Goal: Use online tool/utility: Utilize a website feature to perform a specific function

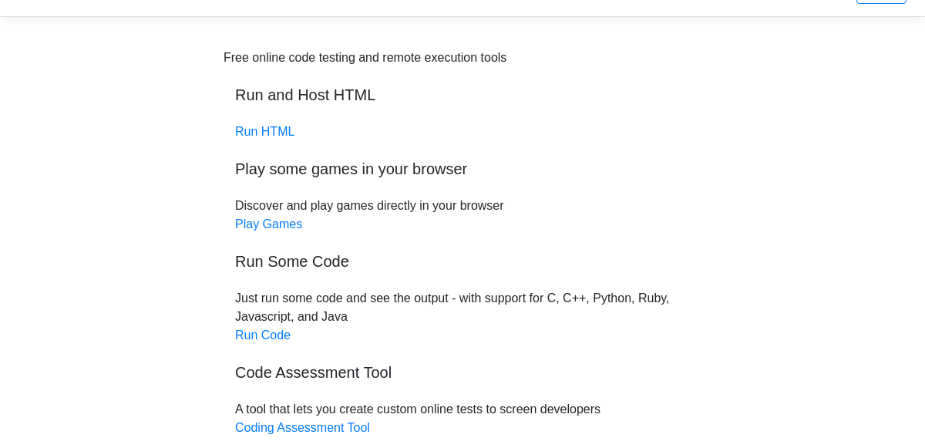
scroll to position [47, 0]
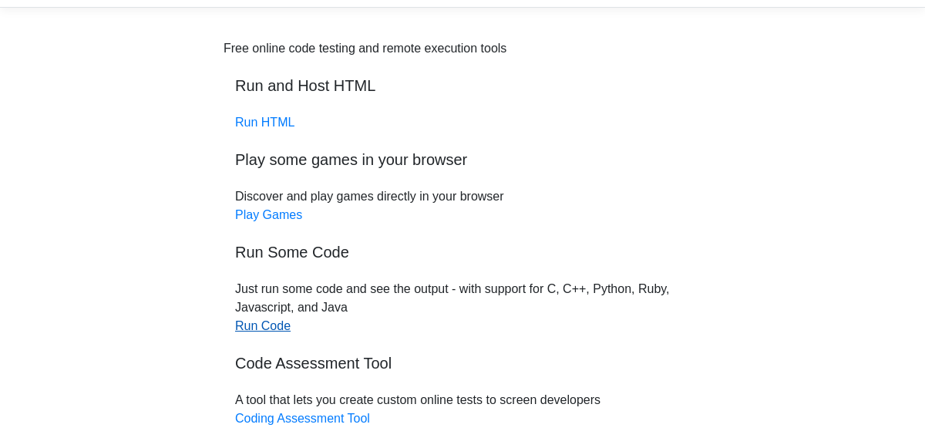
click at [273, 324] on link "Run Code" at bounding box center [262, 325] width 55 height 13
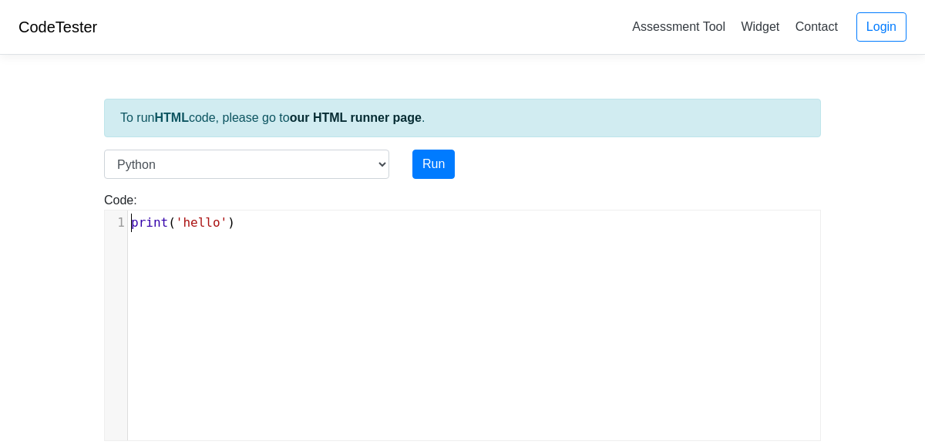
scroll to position [6, 0]
type textarea "print('hello')"
drag, startPoint x: 287, startPoint y: 210, endPoint x: 236, endPoint y: 232, distance: 55.6
click at [236, 232] on div "x 1 print ( 'hello' )" at bounding box center [474, 222] width 692 height 25
type textarea "print('hello')"
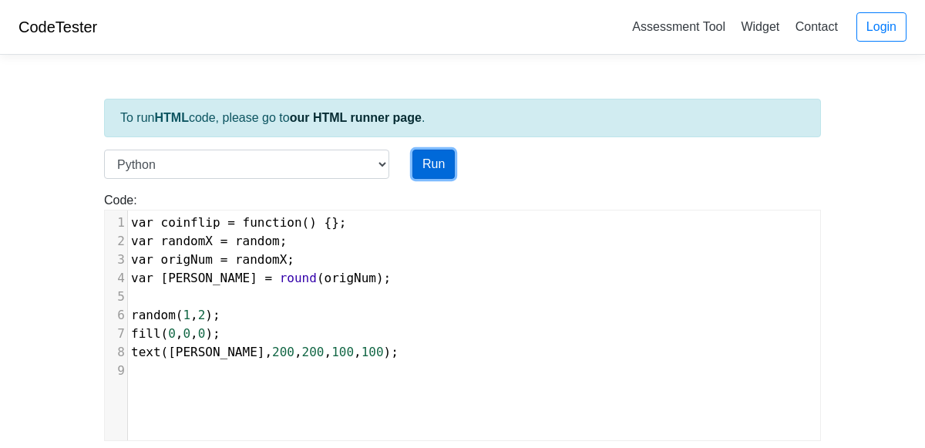
click at [448, 158] on button "Run" at bounding box center [433, 164] width 42 height 29
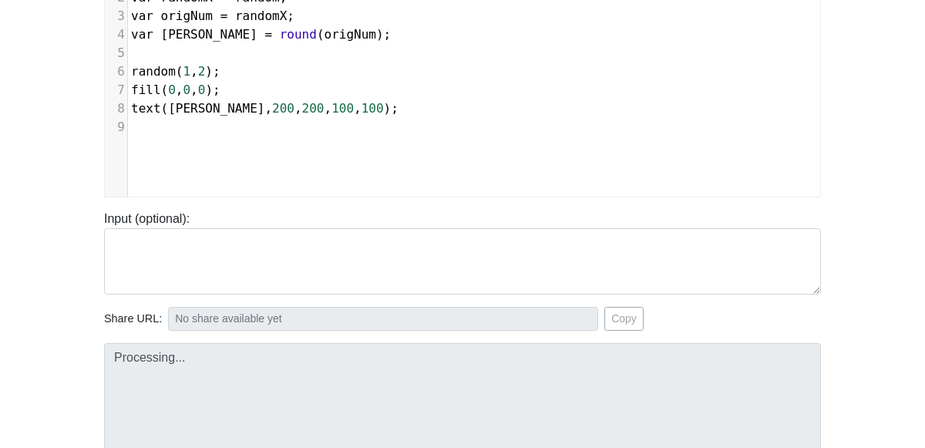
type input "[URL][DOMAIN_NAME]"
type textarea "Submission status: Runtime Error (NZEC) Stderr: File "script.py", line 1 var co…"
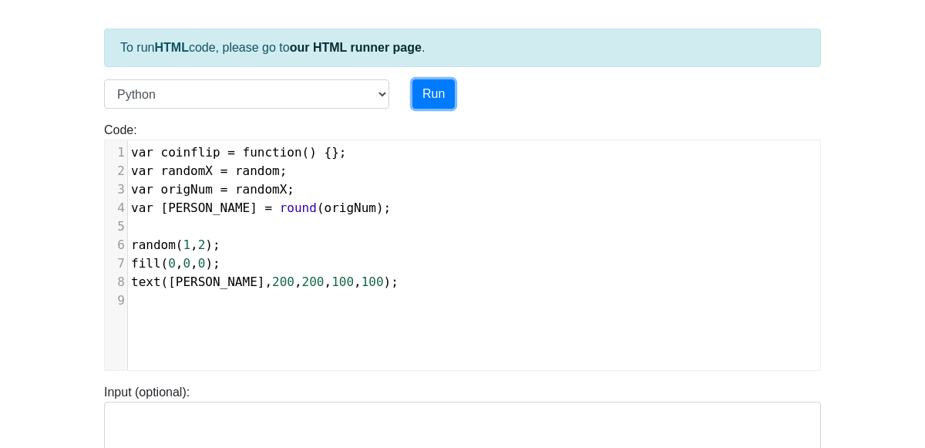
scroll to position [0, 0]
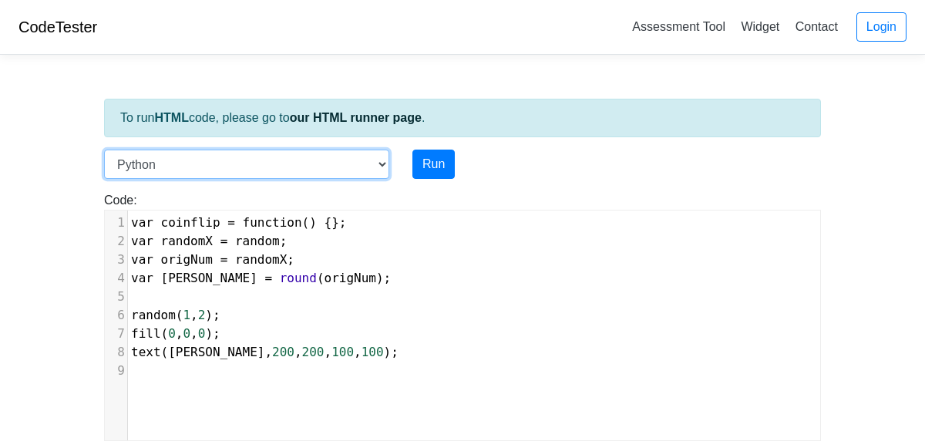
click at [377, 157] on select "C C++ Go Java Javascript Python Ruby" at bounding box center [246, 164] width 285 height 29
select select "javascript"
click at [104, 150] on select "C C++ Go Java Javascript Python Ruby" at bounding box center [246, 164] width 285 height 29
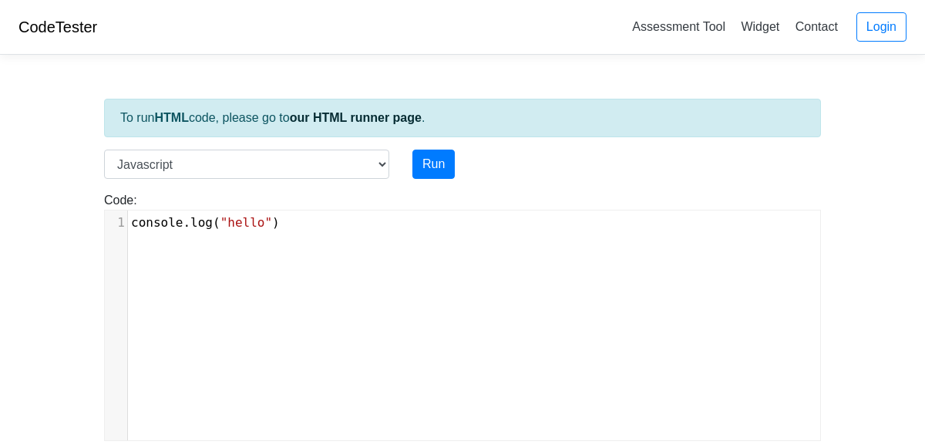
scroll to position [6, 0]
type textarea "console.log("hello")"
drag, startPoint x: 349, startPoint y: 214, endPoint x: 125, endPoint y: 221, distance: 224.4
click at [128, 221] on div "1 console . log ( "hello" )" at bounding box center [474, 223] width 692 height 18
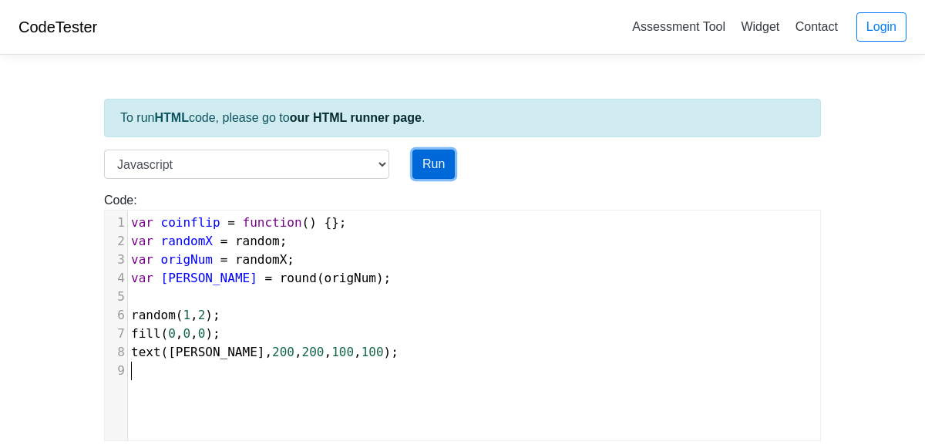
click at [437, 163] on button "Run" at bounding box center [433, 164] width 42 height 29
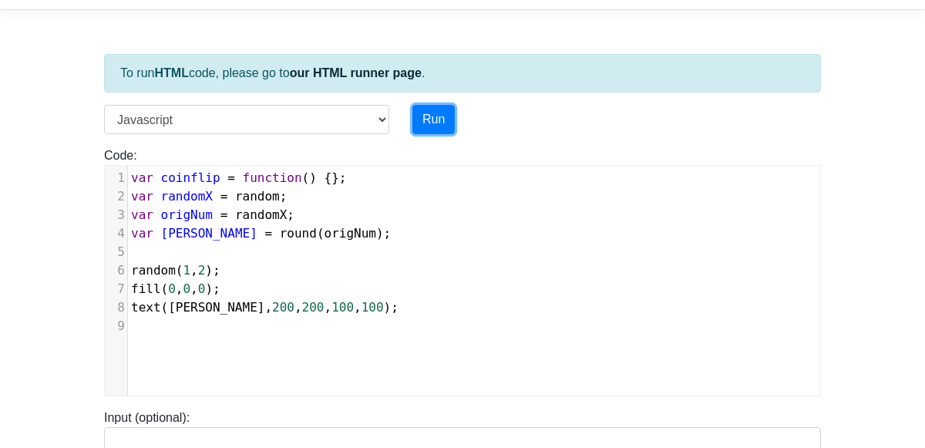
scroll to position [0, 0]
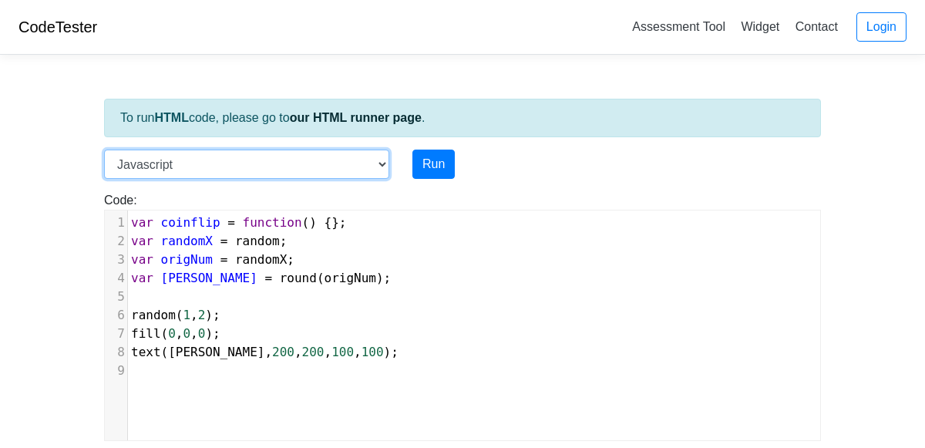
click at [327, 163] on select "C C++ Go Java Javascript Python Ruby" at bounding box center [246, 164] width 285 height 29
type input "[URL][DOMAIN_NAME]"
select select "java"
click at [104, 150] on select "C C++ Go Java Javascript Python Ruby" at bounding box center [246, 164] width 285 height 29
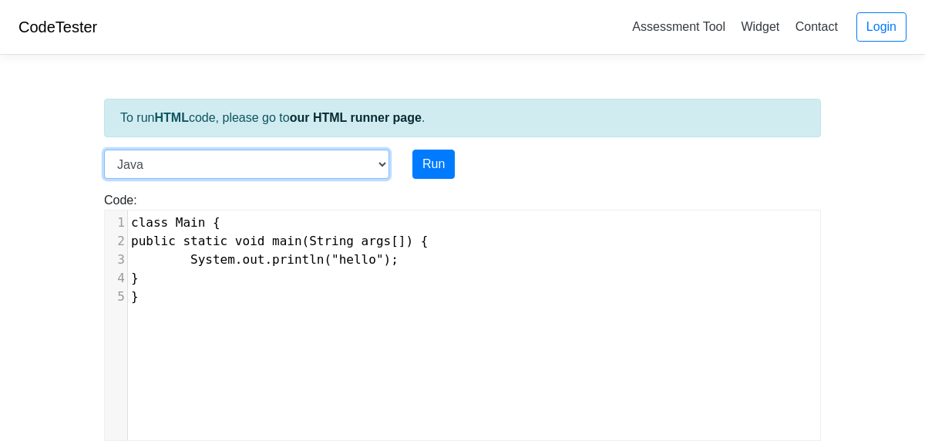
type input "[URL][DOMAIN_NAME]"
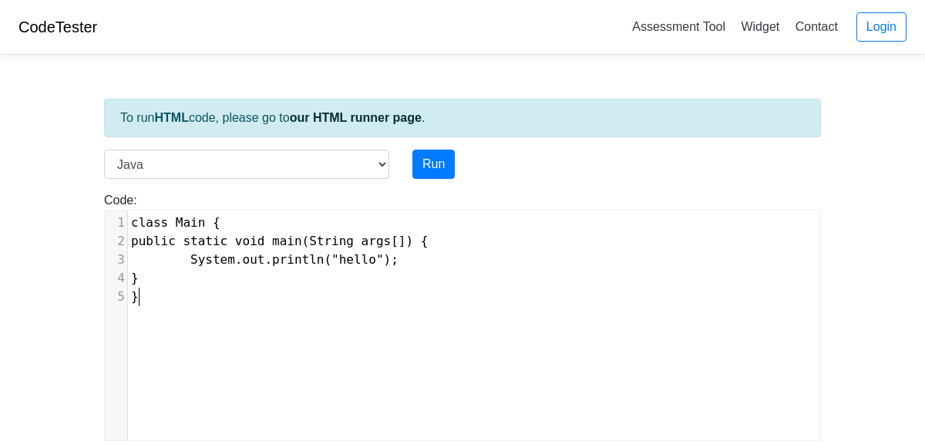
scroll to position [6, 0]
type textarea "}"
type input "[URL][DOMAIN_NAME]"
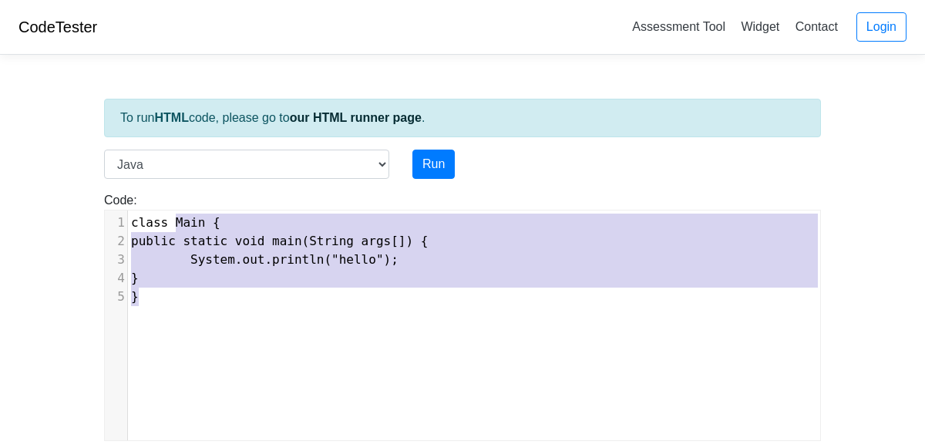
type textarea "class Main { public static void main(String args[]) { System.out.println("hello…"
drag, startPoint x: 394, startPoint y: 294, endPoint x: 121, endPoint y: 207, distance: 286.4
click at [121, 207] on div "Code: class Main { public static void main(String args[]) { System.out.println(…" at bounding box center [462, 316] width 740 height 250
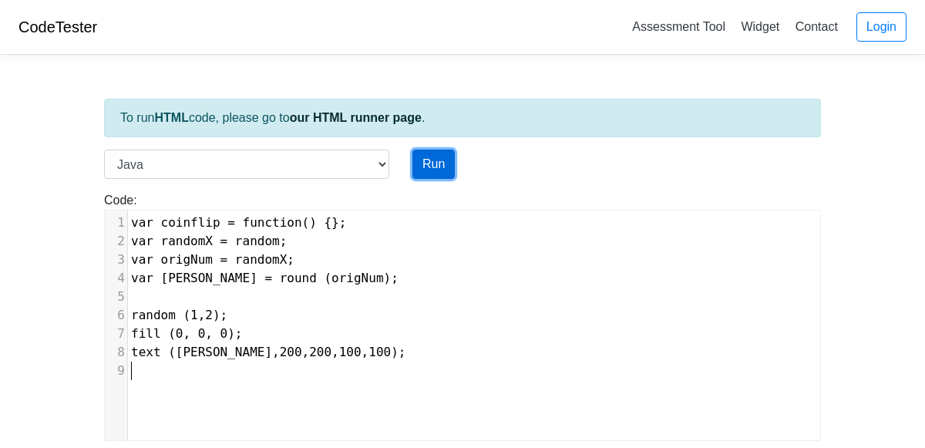
click at [427, 161] on button "Run" at bounding box center [433, 164] width 42 height 29
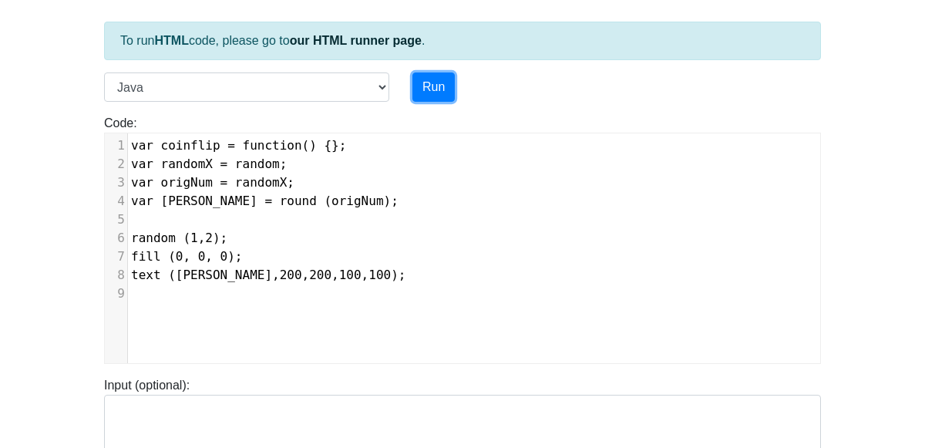
scroll to position [73, 0]
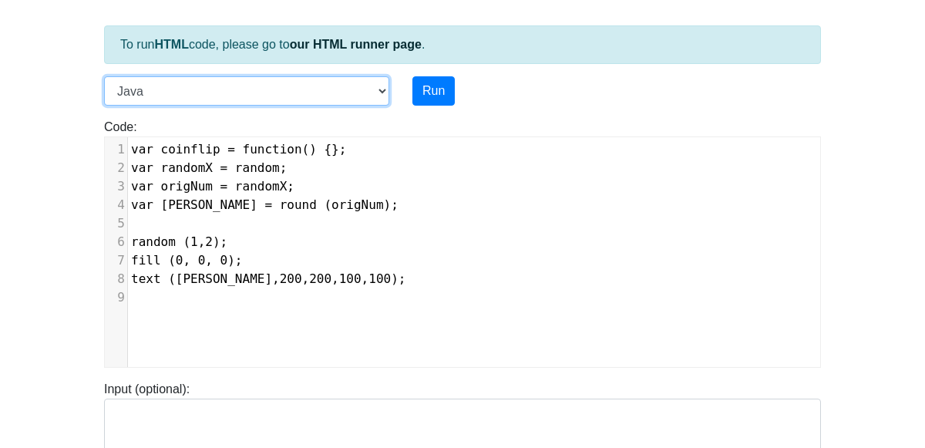
click at [380, 88] on select "C C++ Go Java Javascript Python Ruby" at bounding box center [246, 90] width 285 height 29
type input "[URL][DOMAIN_NAME]"
select select "javascript"
click at [104, 76] on select "C C++ Go Java Javascript Python Ruby" at bounding box center [246, 90] width 285 height 29
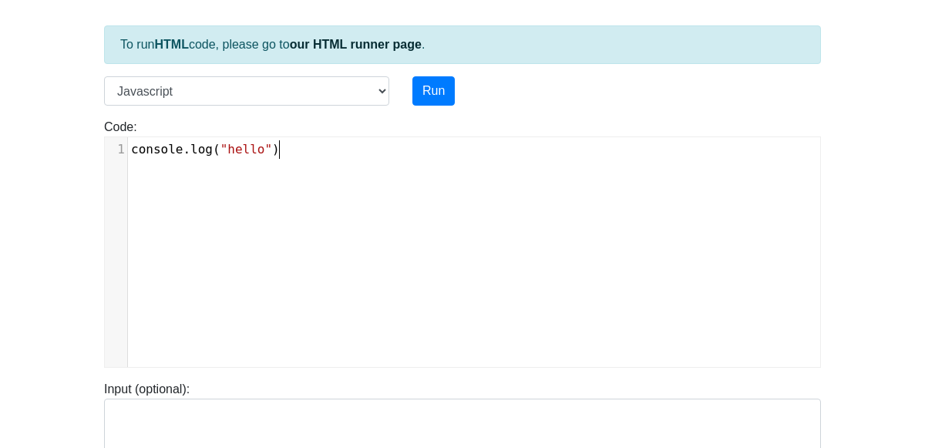
type input "[URL][DOMAIN_NAME]"
type textarea "console.log("hello")"
drag, startPoint x: 338, startPoint y: 186, endPoint x: 56, endPoint y: 150, distance: 283.7
click at [56, 150] on body "CodeTester Assessment Tool Widget Contact Login To run HTML code, please go to …" at bounding box center [462, 338] width 925 height 822
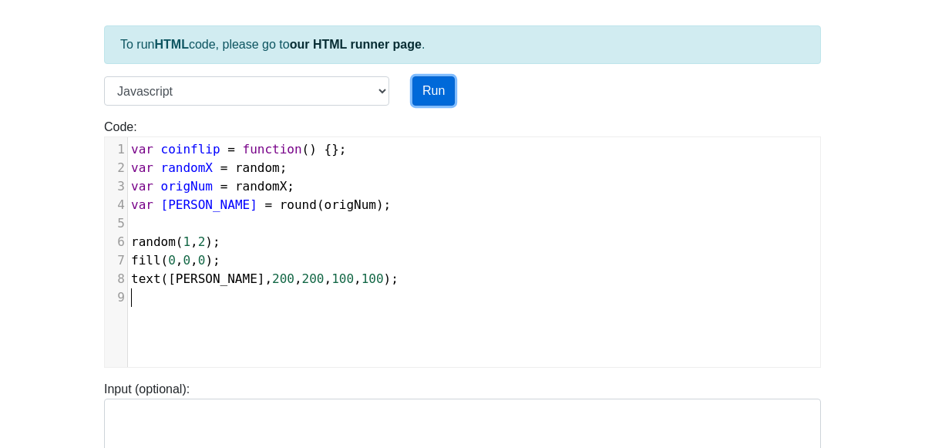
click at [440, 90] on button "Run" at bounding box center [433, 90] width 42 height 29
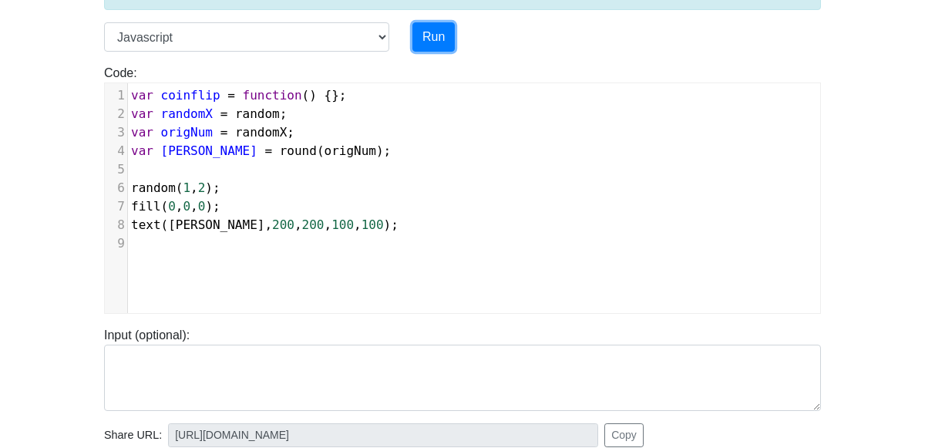
scroll to position [95, 0]
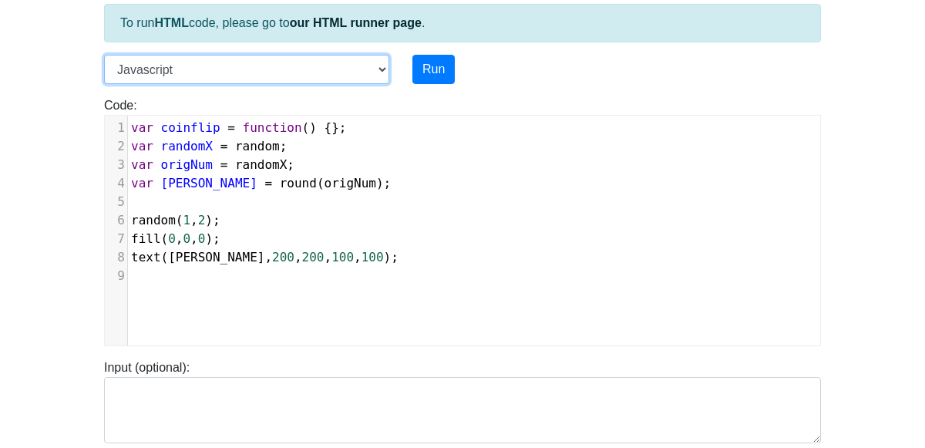
click at [279, 65] on select "C C++ Go Java Javascript Python Ruby" at bounding box center [246, 69] width 285 height 29
type input "[URL][DOMAIN_NAME]"
select select "python"
click at [104, 55] on select "C C++ Go Java Javascript Python Ruby" at bounding box center [246, 69] width 285 height 29
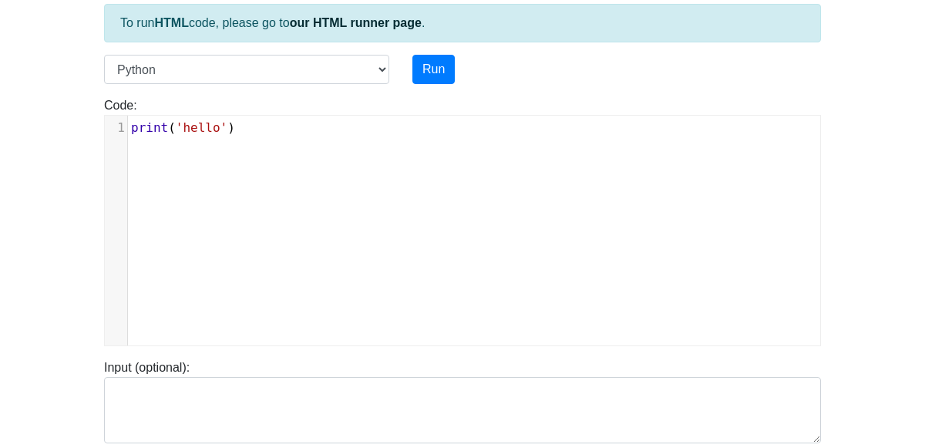
click at [393, 171] on div "xxxxxxxxxx 1 print ( 'hello' )" at bounding box center [474, 242] width 738 height 253
type input "[URL][DOMAIN_NAME]"
type textarea "')"
drag, startPoint x: 393, startPoint y: 171, endPoint x: 143, endPoint y: 150, distance: 250.6
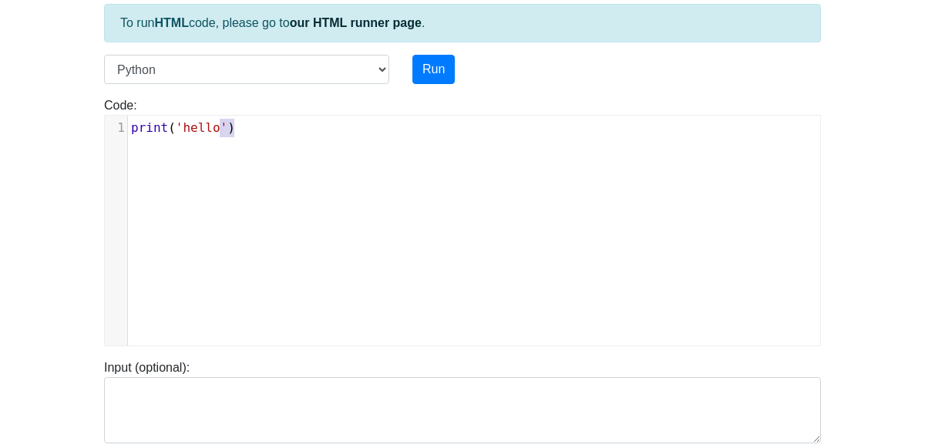
click at [143, 150] on div "x 1 print ( 'hello' )" at bounding box center [474, 242] width 738 height 253
type input "[URL][DOMAIN_NAME]"
click at [249, 149] on div "x 1 print ( 'hello' )" at bounding box center [474, 242] width 738 height 253
type input "[URL][DOMAIN_NAME]"
type textarea "[PERSON_NAME]('hello')"
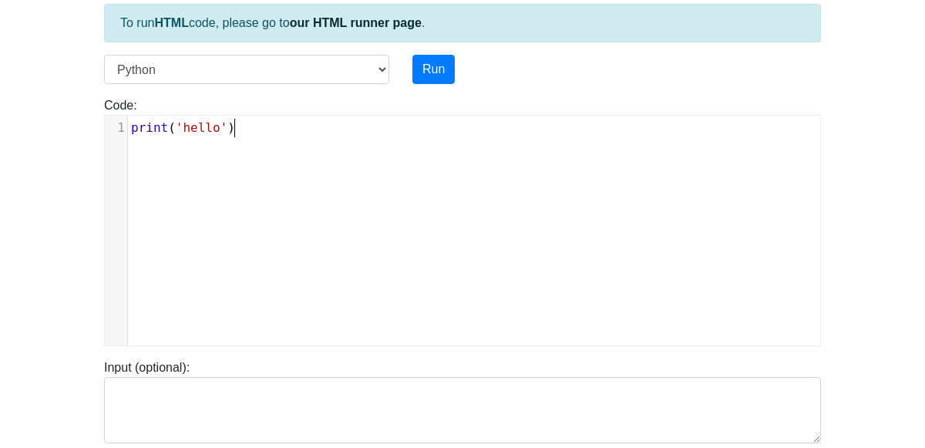
type input "[URL][DOMAIN_NAME]"
type textarea "print('hello')"
drag, startPoint x: 251, startPoint y: 148, endPoint x: 131, endPoint y: 129, distance: 121.7
click at [131, 129] on div "x 1 print ( 'hello' )" at bounding box center [474, 242] width 738 height 253
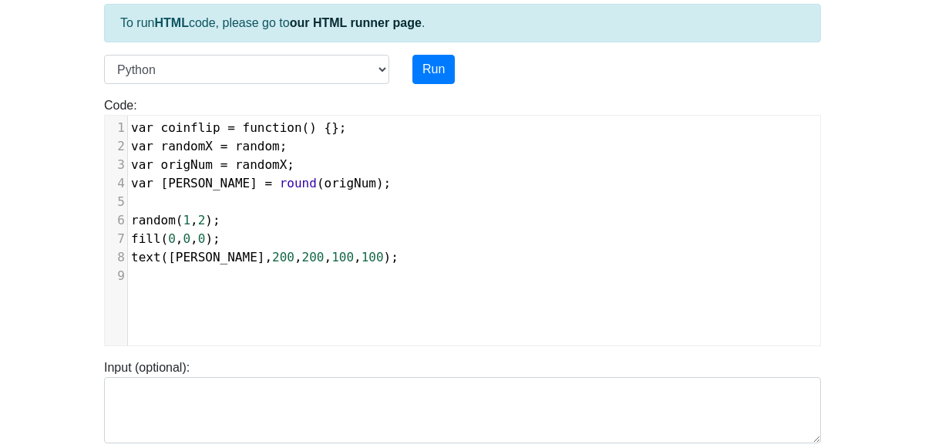
scroll to position [129, 0]
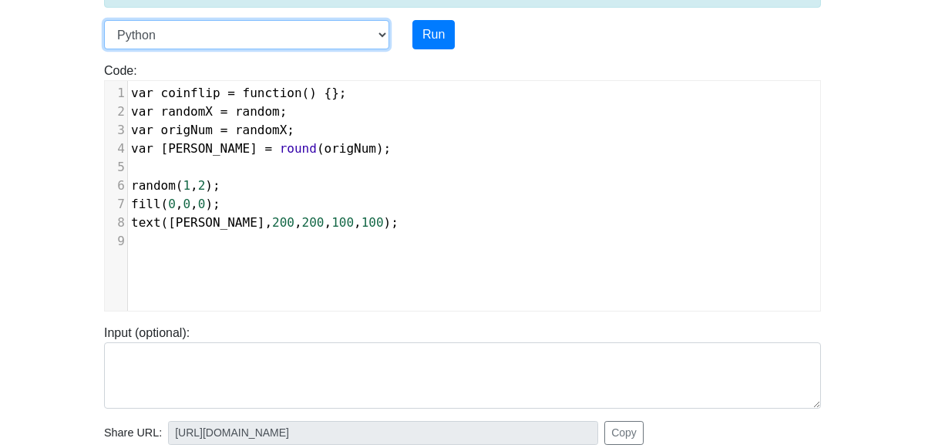
click at [351, 38] on select "C C++ Go Java Javascript Python Ruby" at bounding box center [246, 34] width 285 height 29
type input "[URL][DOMAIN_NAME]"
select select "javascript"
click at [104, 20] on select "C C++ Go Java Javascript Python Ruby" at bounding box center [246, 34] width 285 height 29
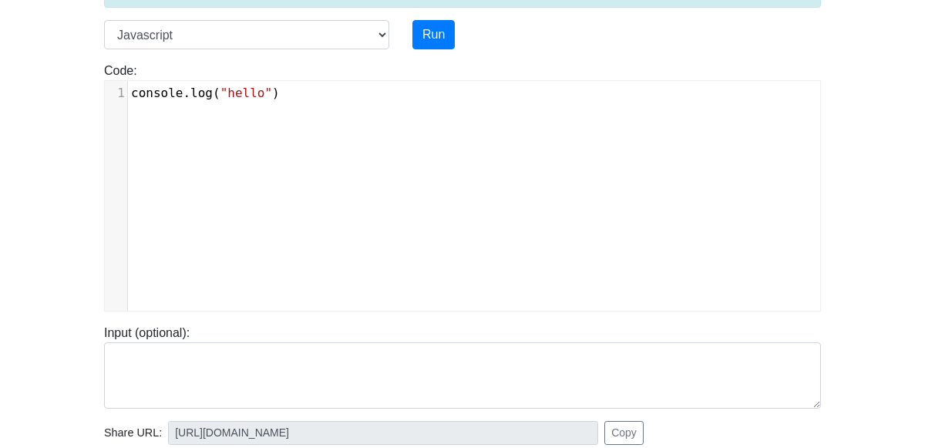
click at [287, 169] on div "xxxxxxxxxx 1 console . log ( "hello" )" at bounding box center [474, 207] width 738 height 253
type input "[URL][DOMAIN_NAME]"
type textarea "console.log("hello")"
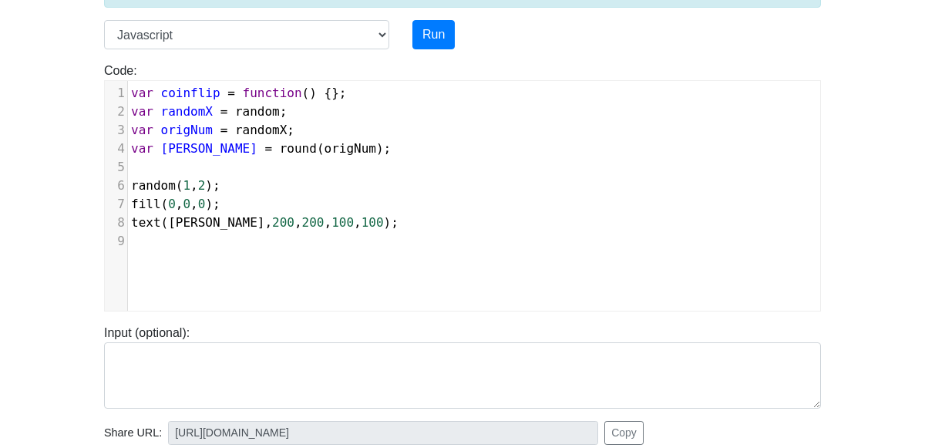
type input "[URL][DOMAIN_NAME]"
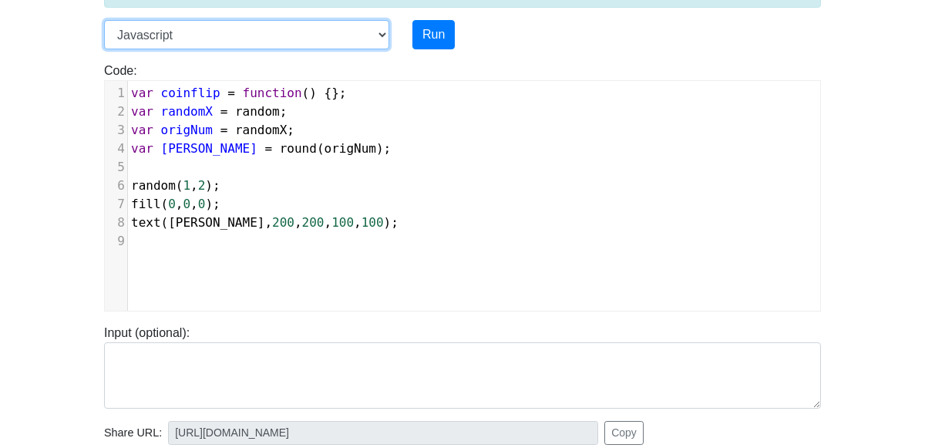
click at [227, 34] on select "C C++ Go Java Javascript Python Ruby" at bounding box center [246, 34] width 285 height 29
click at [235, 30] on select "C C++ Go Java Javascript Python Ruby" at bounding box center [246, 34] width 285 height 29
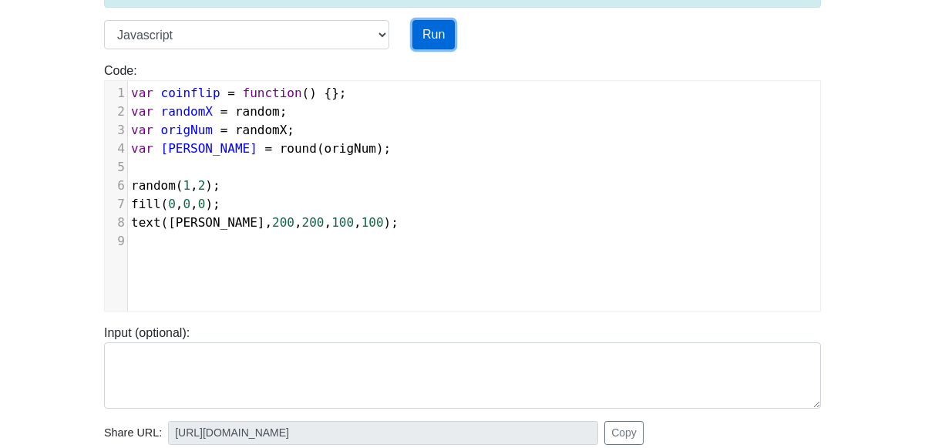
drag, startPoint x: 432, startPoint y: 25, endPoint x: 436, endPoint y: 34, distance: 9.3
click at [436, 34] on button "Run" at bounding box center [433, 34] width 42 height 29
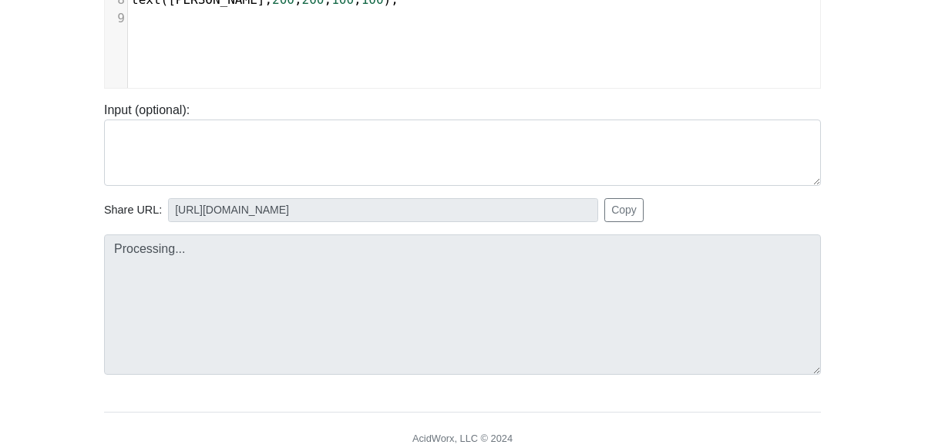
scroll to position [408, 0]
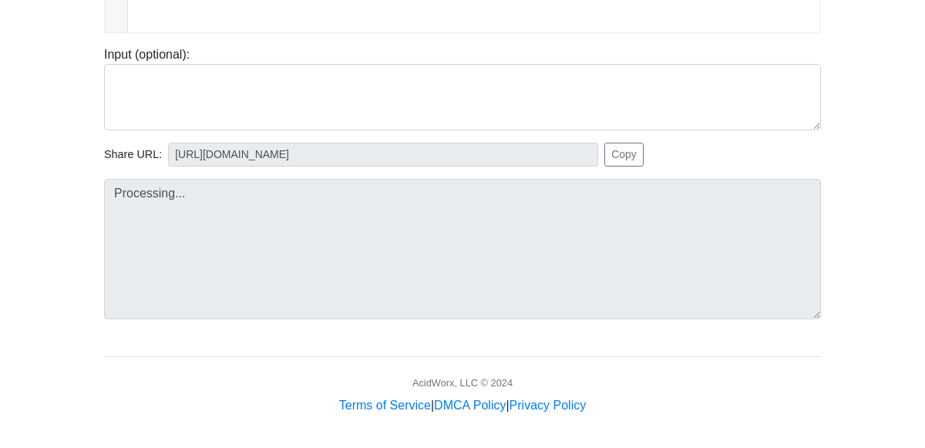
type input "[URL][DOMAIN_NAME]"
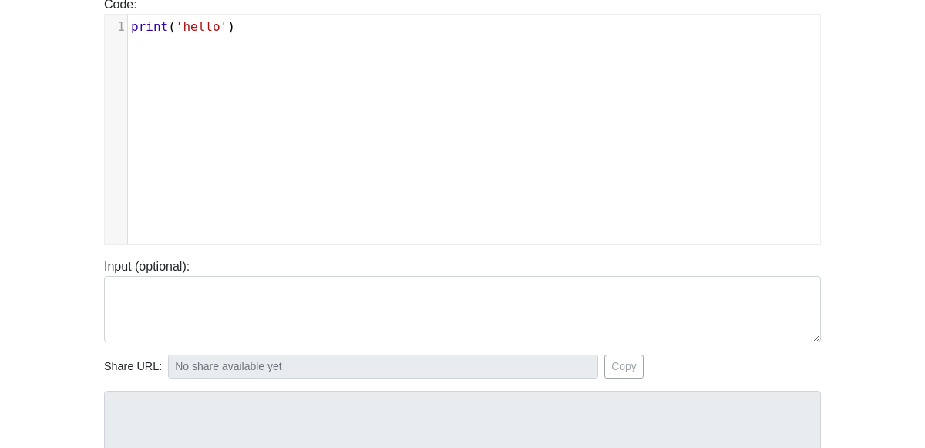
scroll to position [197, 0]
click at [295, 103] on div "xxxxxxxxxx 1 print ( 'hello' )" at bounding box center [474, 140] width 738 height 253
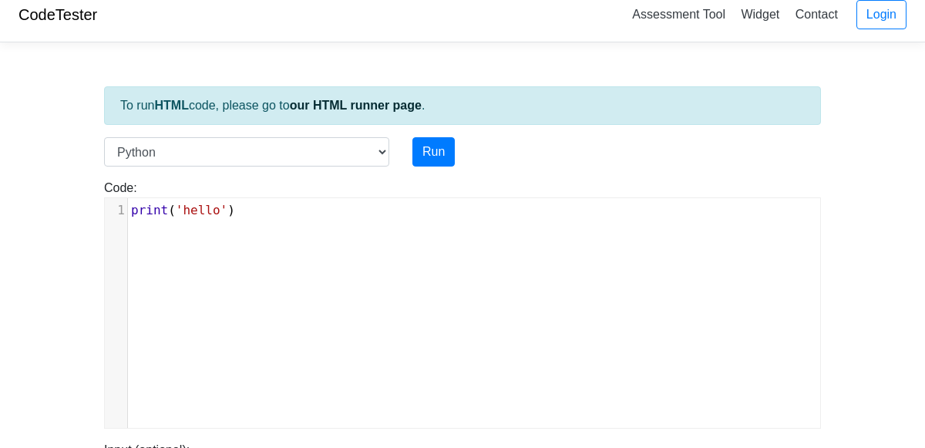
scroll to position [22, 0]
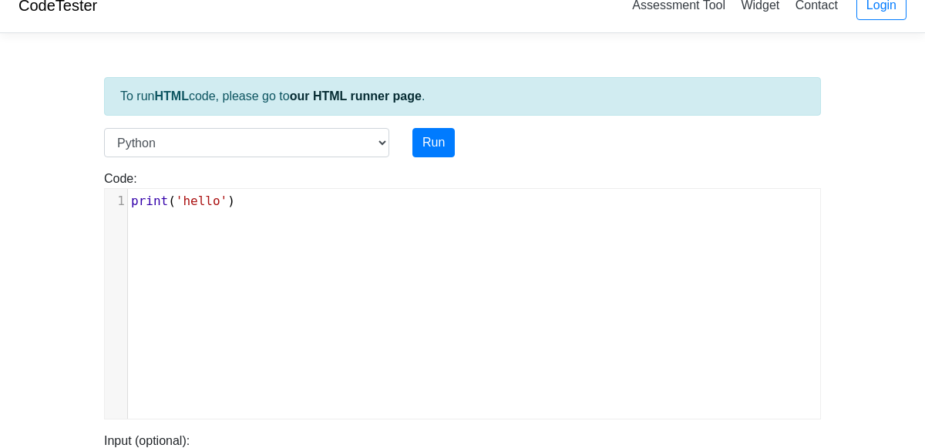
drag, startPoint x: 304, startPoint y: 236, endPoint x: 124, endPoint y: 234, distance: 180.4
click at [124, 234] on div "xxxxxxxxxx 1 print ( 'hello' )" at bounding box center [474, 315] width 738 height 253
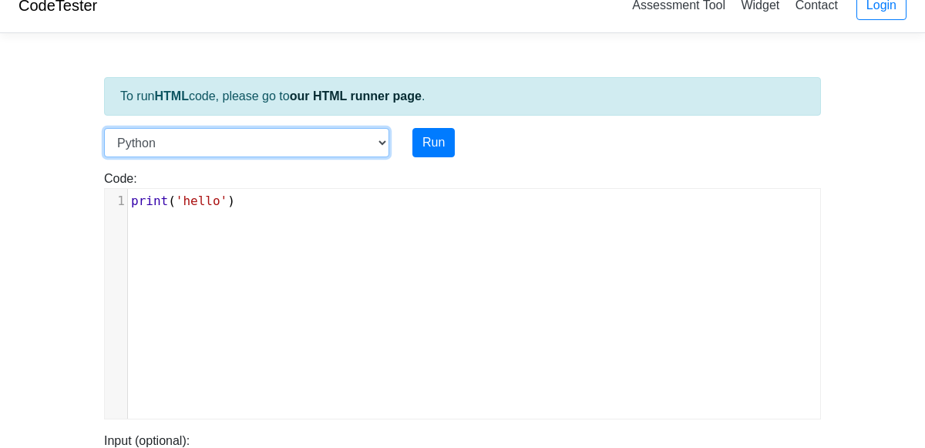
click at [198, 132] on select "C C++ Go Java Javascript Python Ruby" at bounding box center [246, 142] width 285 height 29
select select "javascript"
click at [104, 128] on select "C C++ Go Java Javascript Python Ruby" at bounding box center [246, 142] width 285 height 29
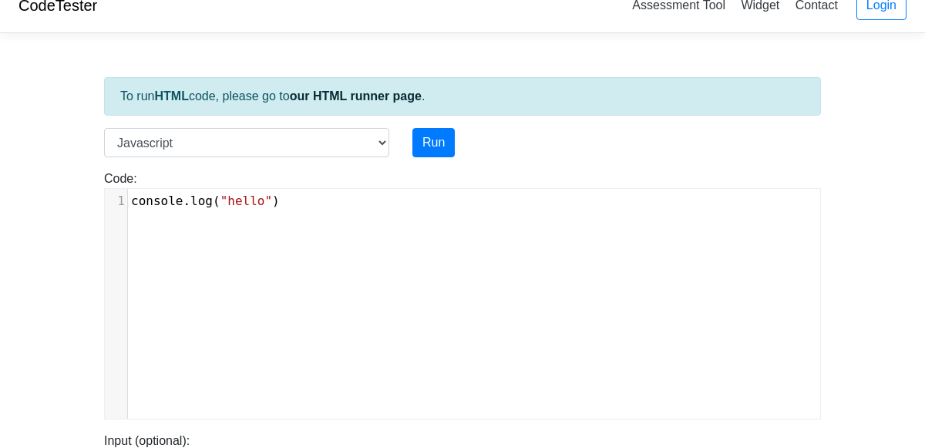
scroll to position [6, 0]
type textarea "e.log("hello")"
type textarea "console.log("hello")"
drag, startPoint x: 318, startPoint y: 214, endPoint x: 129, endPoint y: 200, distance: 190.1
click at [129, 200] on div "x 1 console . log ( "hello" )" at bounding box center [474, 315] width 738 height 253
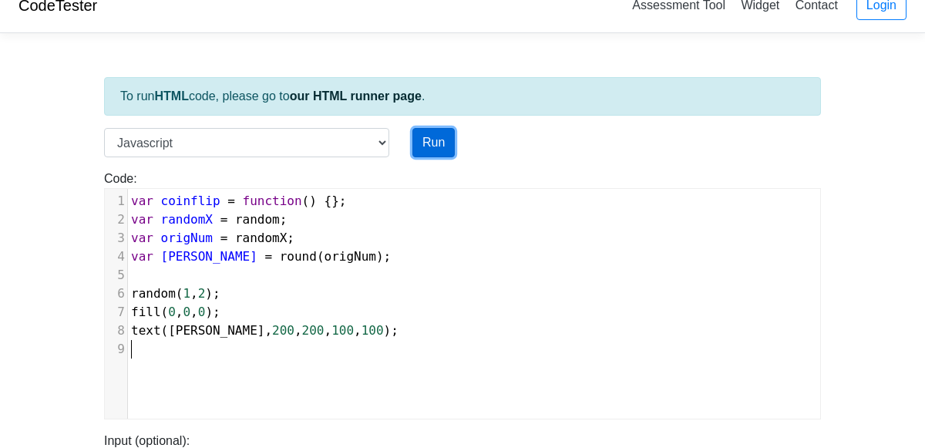
click at [428, 143] on button "Run" at bounding box center [433, 142] width 42 height 29
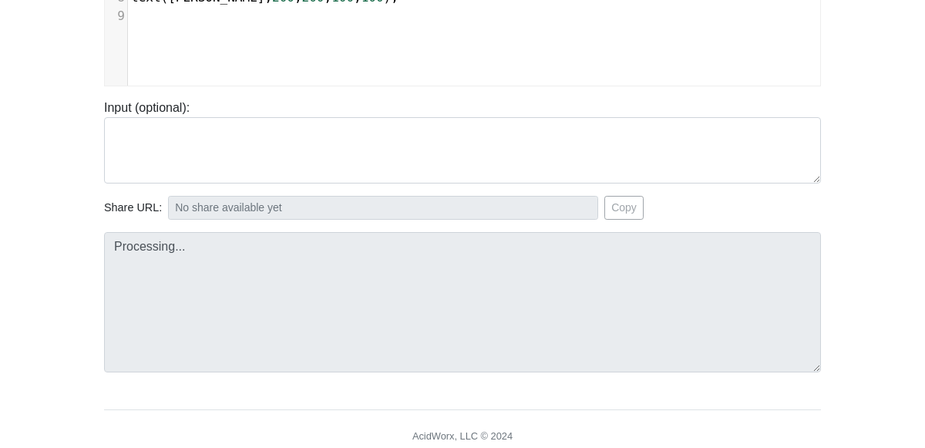
scroll to position [355, 0]
type input "https://codetester.io/runner?s=e0zydBoKXb"
type textarea "Submission status: Runtime Error (NZEC) Stderr: /box/script.js:2 var randomX = …"
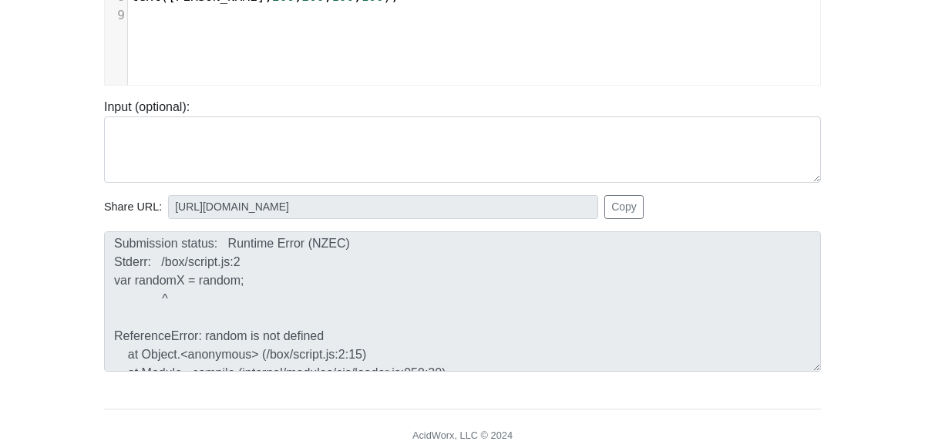
scroll to position [3, 0]
